Goal: Use online tool/utility: Utilize a website feature to perform a specific function

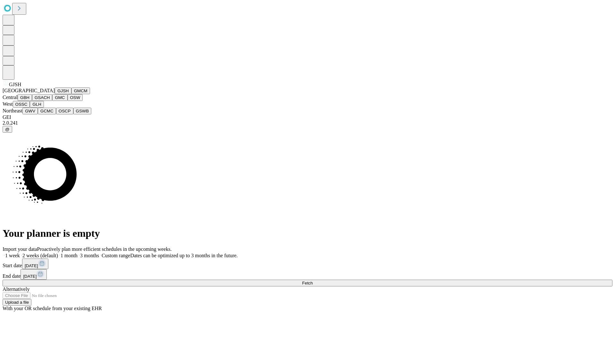
click at [55, 94] on button "GJSH" at bounding box center [63, 90] width 17 height 7
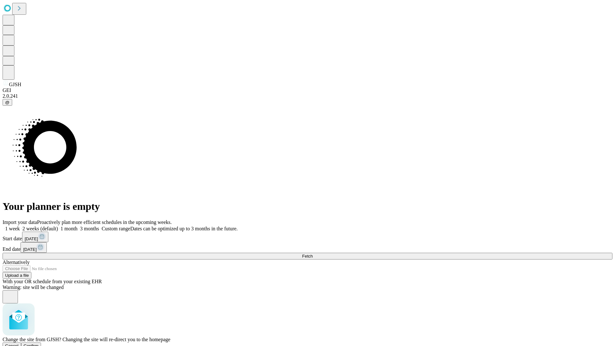
click at [39, 343] on span "Confirm" at bounding box center [31, 345] width 15 height 5
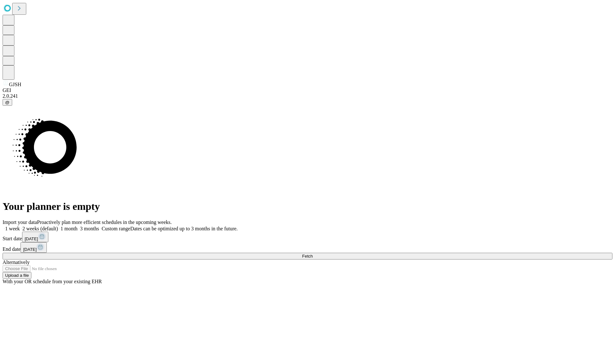
click at [20, 226] on label "1 week" at bounding box center [11, 228] width 17 height 5
click at [313, 254] on span "Fetch" at bounding box center [307, 256] width 11 height 5
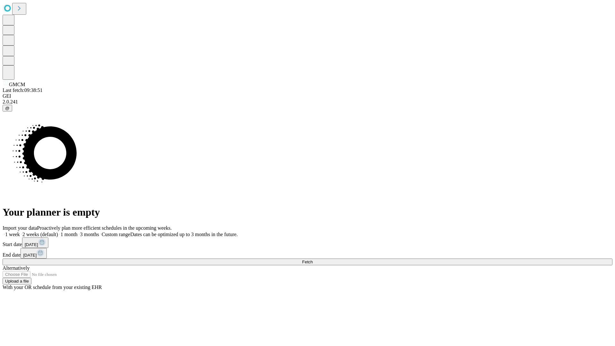
click at [20, 232] on label "1 week" at bounding box center [11, 234] width 17 height 5
click at [313, 259] on span "Fetch" at bounding box center [307, 261] width 11 height 5
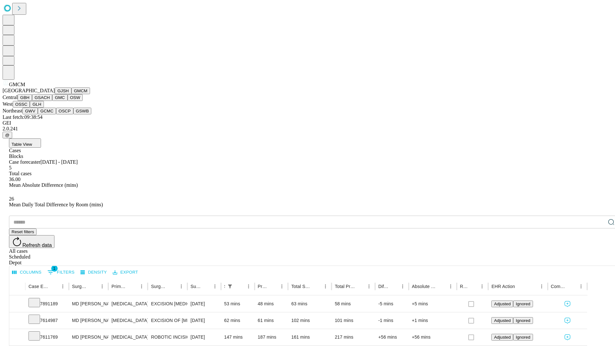
click at [32, 101] on button "GBH" at bounding box center [25, 97] width 14 height 7
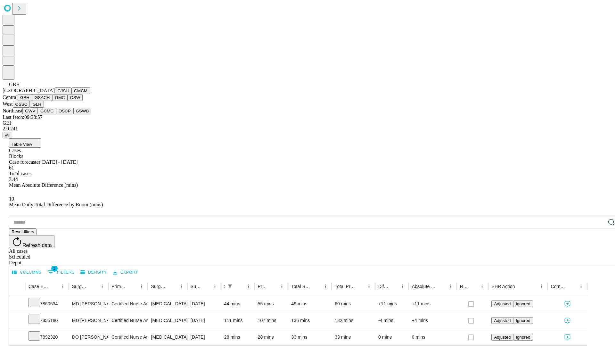
click at [50, 101] on button "GSACH" at bounding box center [42, 97] width 20 height 7
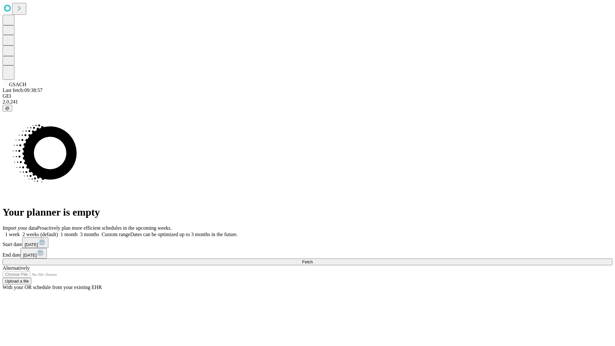
click at [20, 232] on label "1 week" at bounding box center [11, 234] width 17 height 5
click at [313, 259] on span "Fetch" at bounding box center [307, 261] width 11 height 5
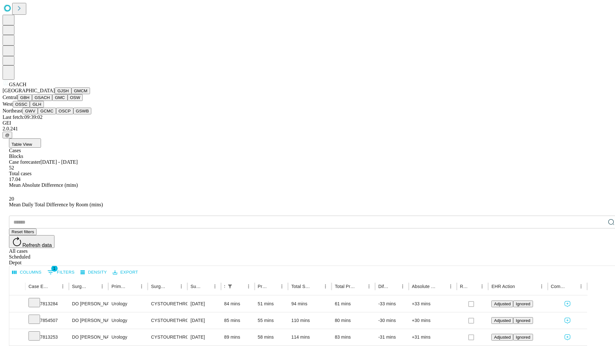
click at [52, 101] on button "GMC" at bounding box center [59, 97] width 15 height 7
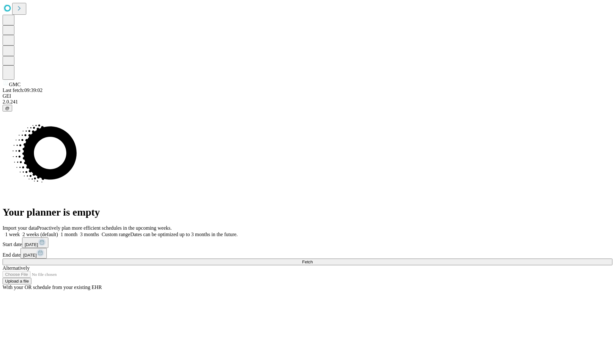
click at [20, 232] on label "1 week" at bounding box center [11, 234] width 17 height 5
click at [313, 259] on span "Fetch" at bounding box center [307, 261] width 11 height 5
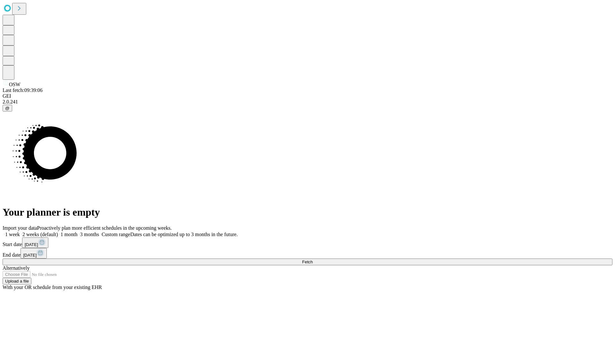
click at [20, 232] on label "1 week" at bounding box center [11, 234] width 17 height 5
click at [313, 259] on span "Fetch" at bounding box center [307, 261] width 11 height 5
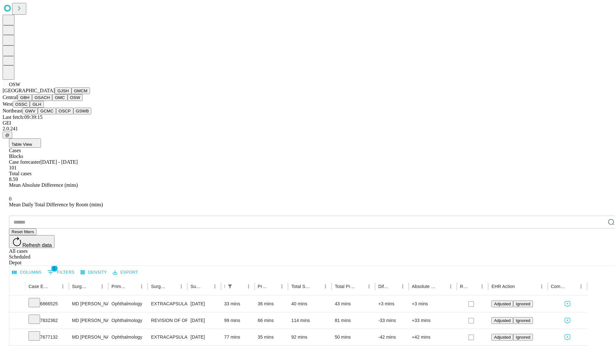
click at [30, 108] on button "OSSC" at bounding box center [21, 104] width 17 height 7
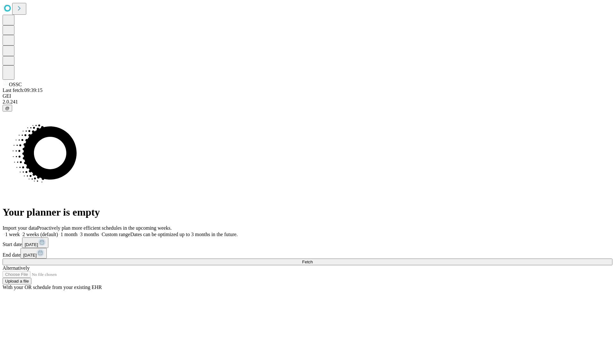
click at [20, 232] on label "1 week" at bounding box center [11, 234] width 17 height 5
click at [313, 259] on span "Fetch" at bounding box center [307, 261] width 11 height 5
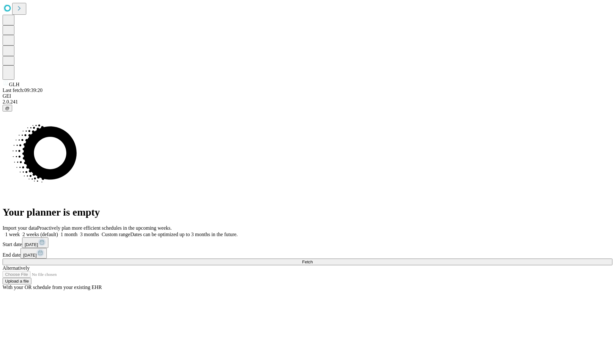
click at [20, 232] on label "1 week" at bounding box center [11, 234] width 17 height 5
click at [313, 259] on span "Fetch" at bounding box center [307, 261] width 11 height 5
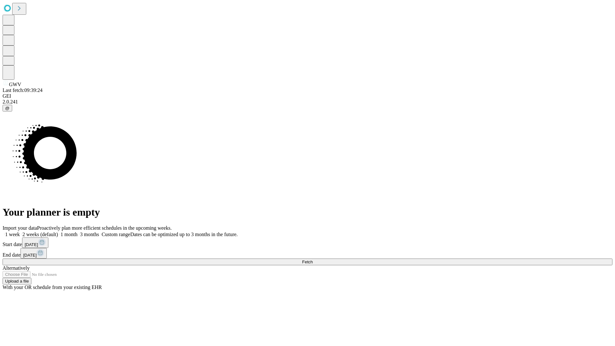
click at [20, 232] on label "1 week" at bounding box center [11, 234] width 17 height 5
click at [313, 259] on span "Fetch" at bounding box center [307, 261] width 11 height 5
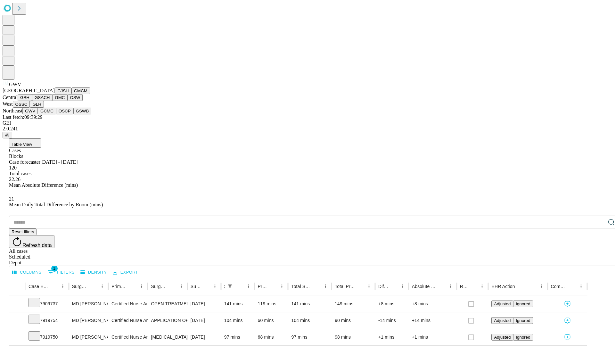
click at [50, 114] on button "GCMC" at bounding box center [47, 111] width 18 height 7
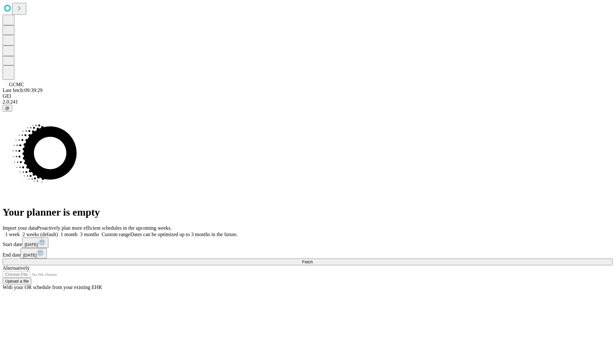
click at [20, 232] on label "1 week" at bounding box center [11, 234] width 17 height 5
click at [313, 259] on span "Fetch" at bounding box center [307, 261] width 11 height 5
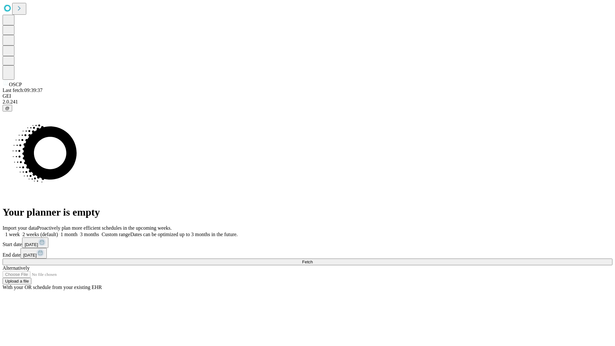
click at [20, 232] on label "1 week" at bounding box center [11, 234] width 17 height 5
click at [313, 259] on span "Fetch" at bounding box center [307, 261] width 11 height 5
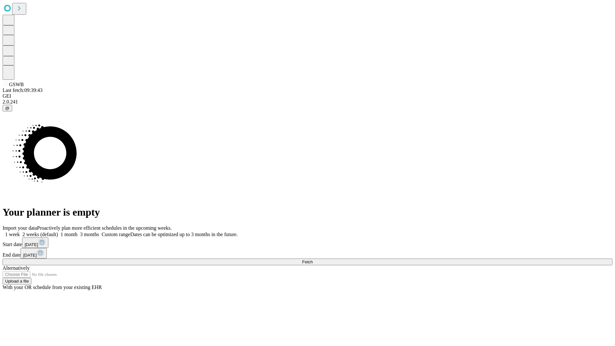
click at [20, 232] on label "1 week" at bounding box center [11, 234] width 17 height 5
click at [313, 259] on span "Fetch" at bounding box center [307, 261] width 11 height 5
